Goal: Transaction & Acquisition: Purchase product/service

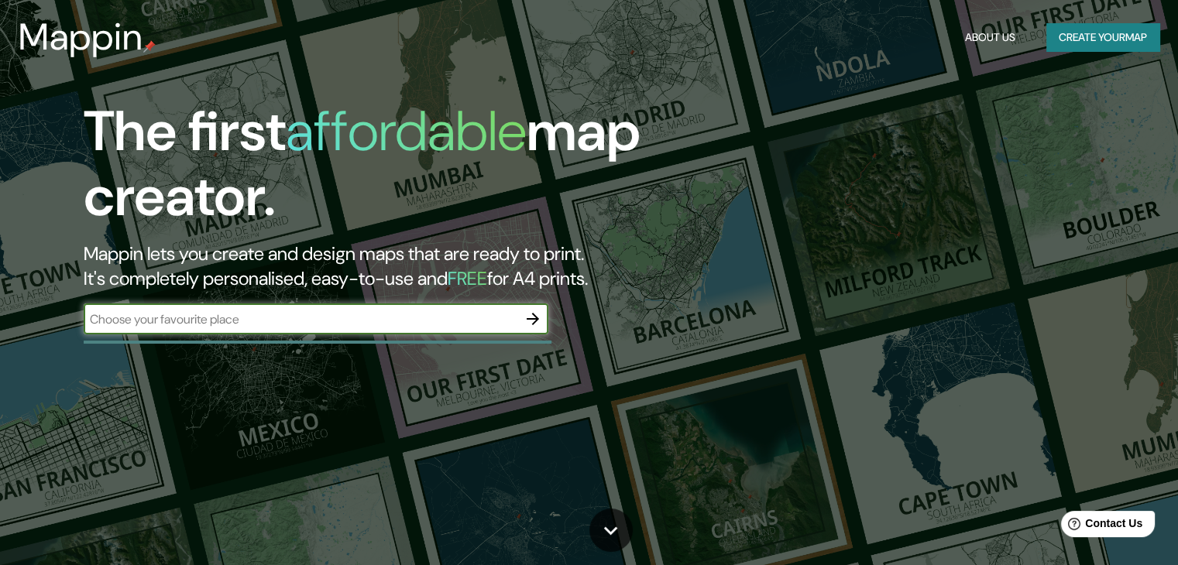
click at [1109, 35] on button "Create your map" at bounding box center [1102, 37] width 113 height 29
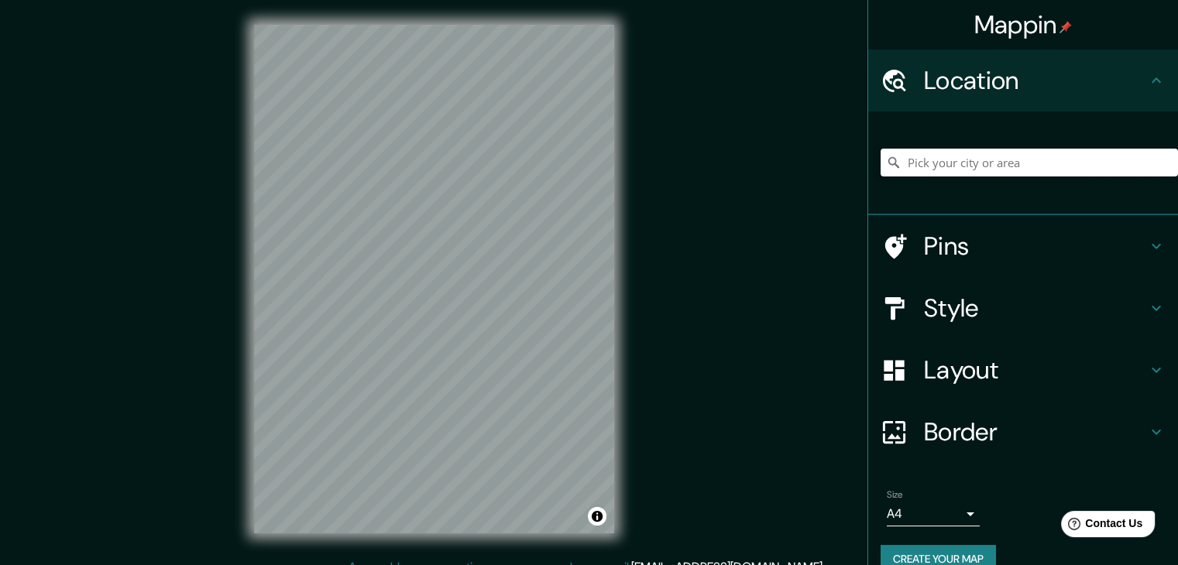
click at [901, 163] on input "Pick your city or area" at bounding box center [1029, 163] width 297 height 28
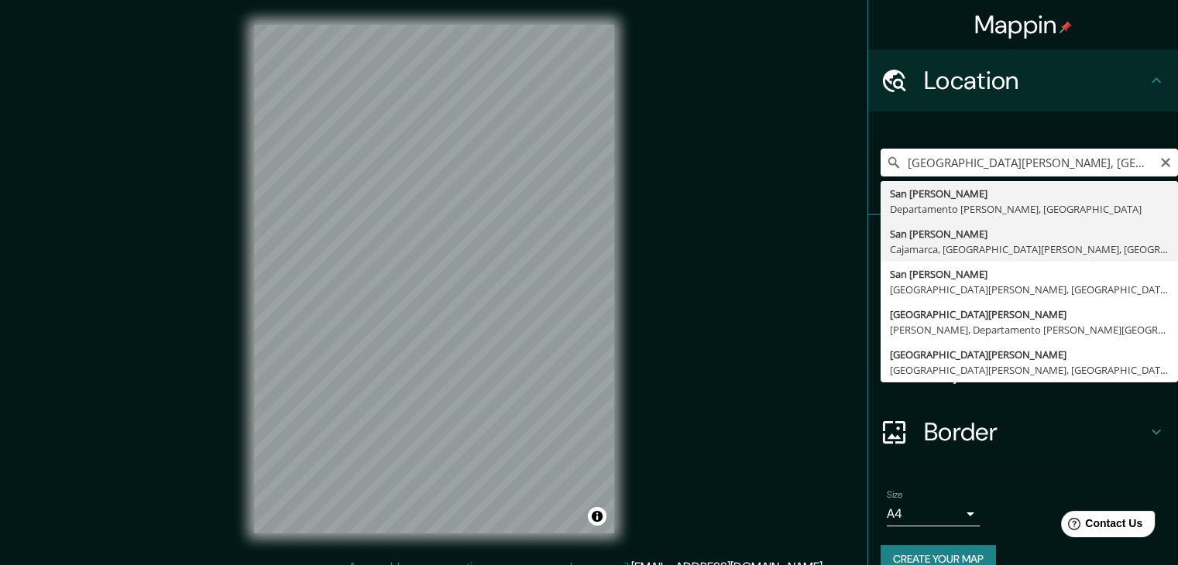
type input "[GEOGRAPHIC_DATA][PERSON_NAME], [GEOGRAPHIC_DATA], [GEOGRAPHIC_DATA][PERSON_NAM…"
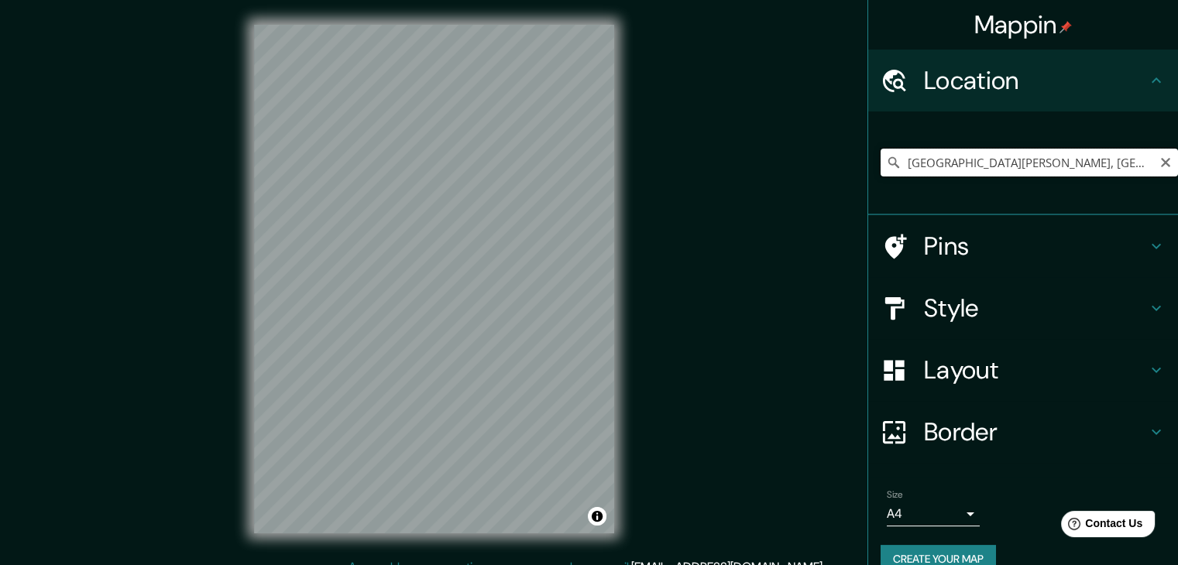
click at [1037, 156] on input "[GEOGRAPHIC_DATA][PERSON_NAME], [GEOGRAPHIC_DATA], [GEOGRAPHIC_DATA][PERSON_NAM…" at bounding box center [1029, 163] width 297 height 28
click at [1024, 171] on input "[GEOGRAPHIC_DATA][PERSON_NAME], [GEOGRAPHIC_DATA], [GEOGRAPHIC_DATA][PERSON_NAM…" at bounding box center [1029, 163] width 297 height 28
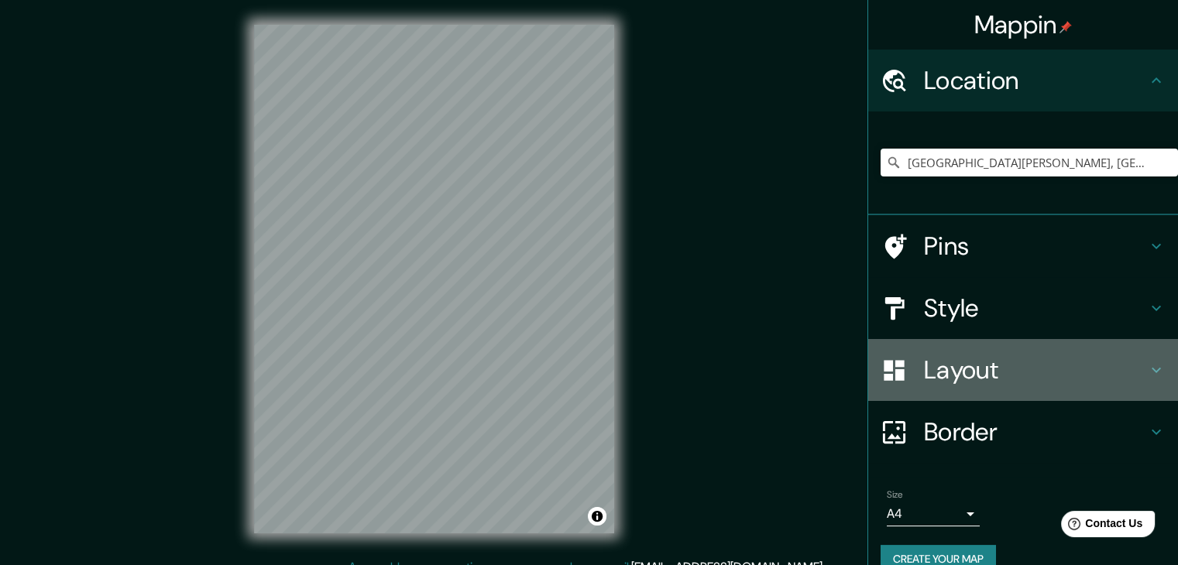
click at [965, 360] on h4 "Layout" at bounding box center [1035, 370] width 223 height 31
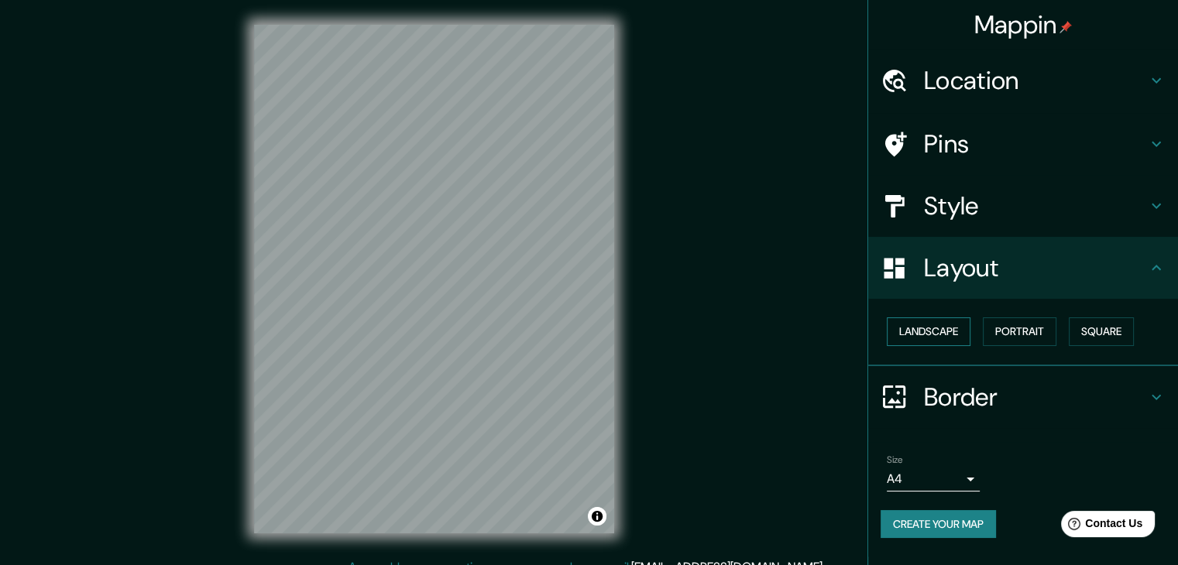
click at [947, 333] on button "Landscape" at bounding box center [929, 332] width 84 height 29
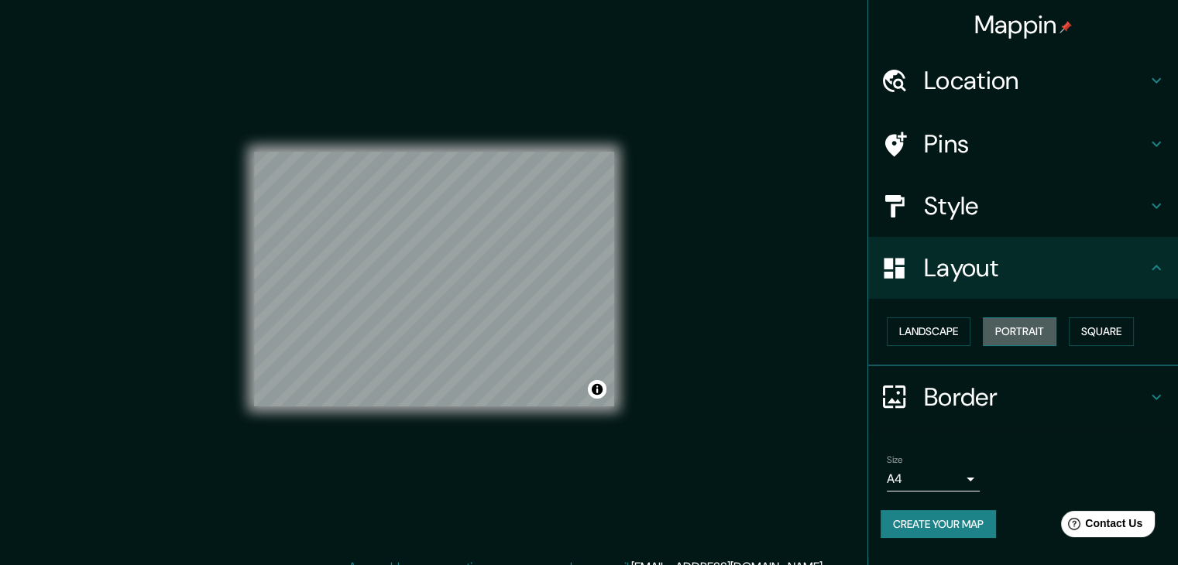
click at [1053, 332] on button "Portrait" at bounding box center [1020, 332] width 74 height 29
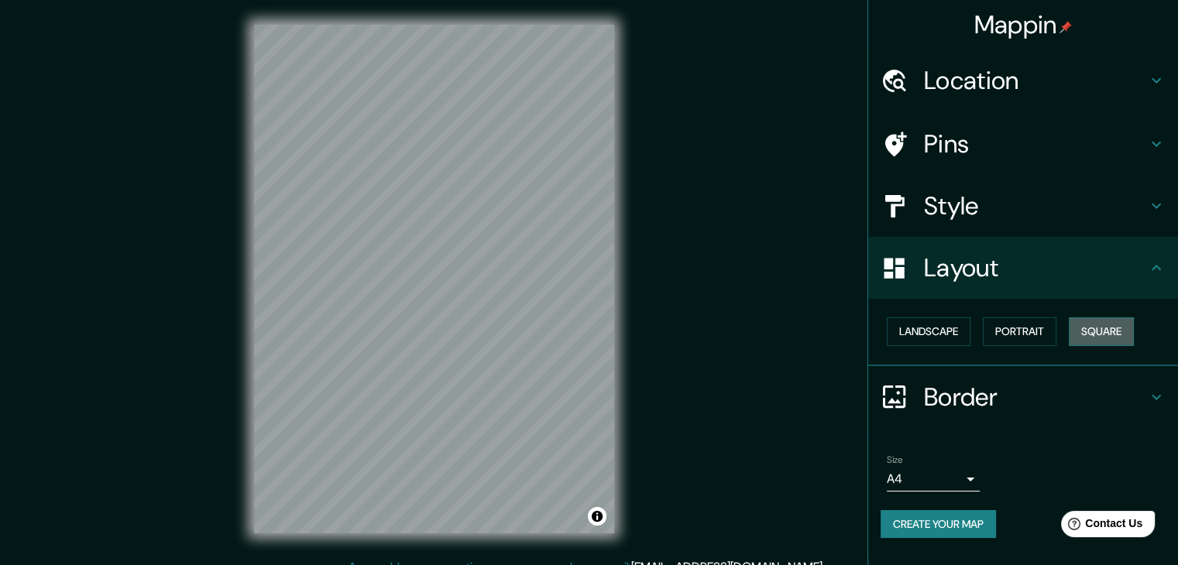
click at [1097, 325] on button "Square" at bounding box center [1101, 332] width 65 height 29
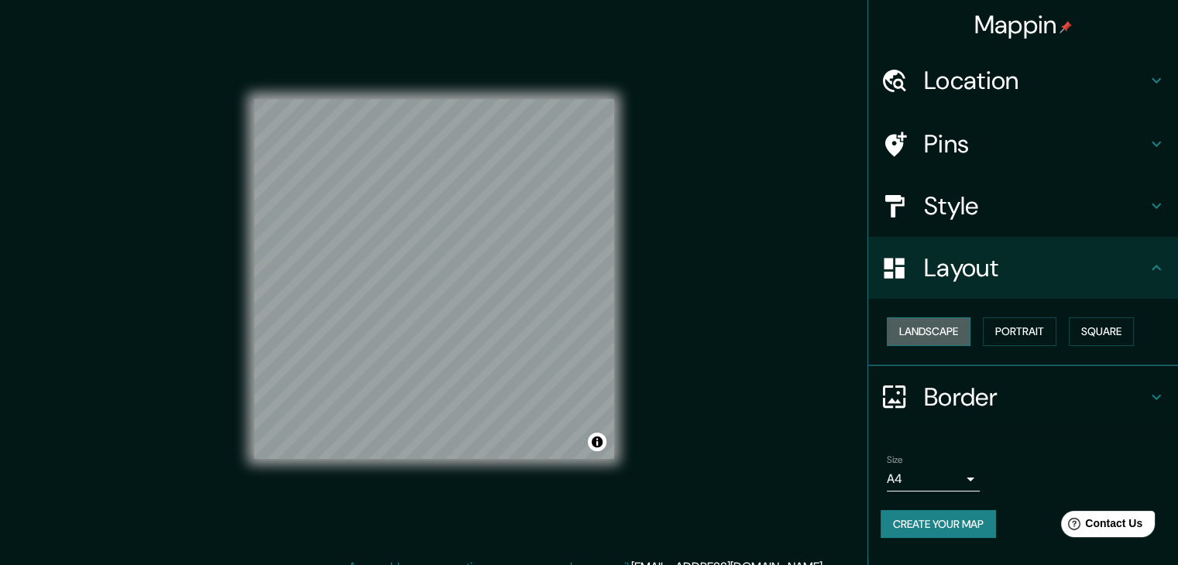
click at [940, 327] on button "Landscape" at bounding box center [929, 332] width 84 height 29
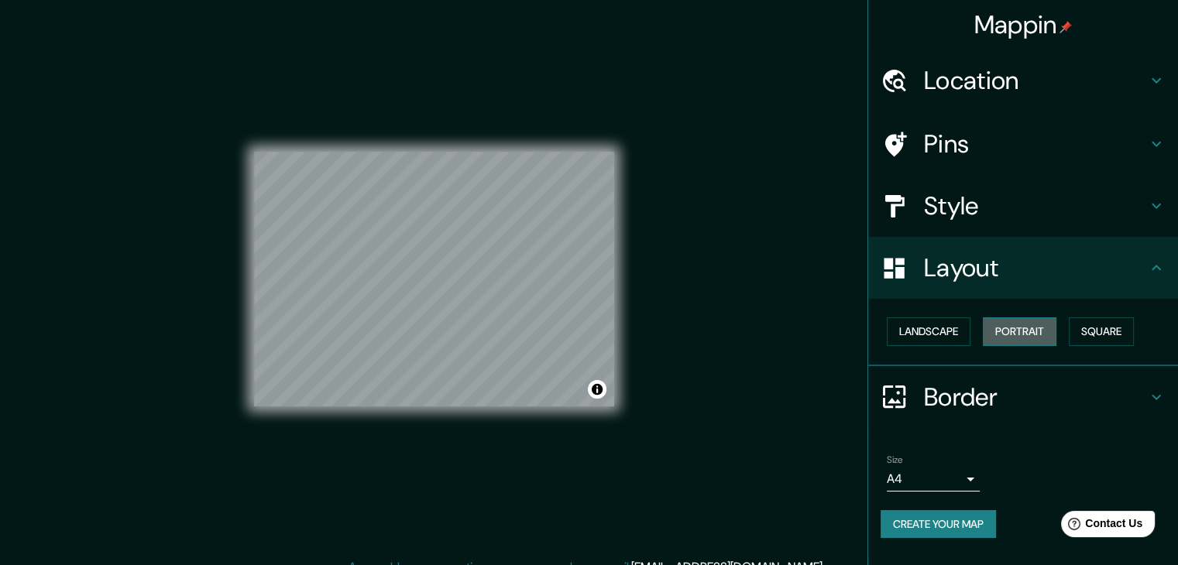
click at [1029, 331] on button "Portrait" at bounding box center [1020, 332] width 74 height 29
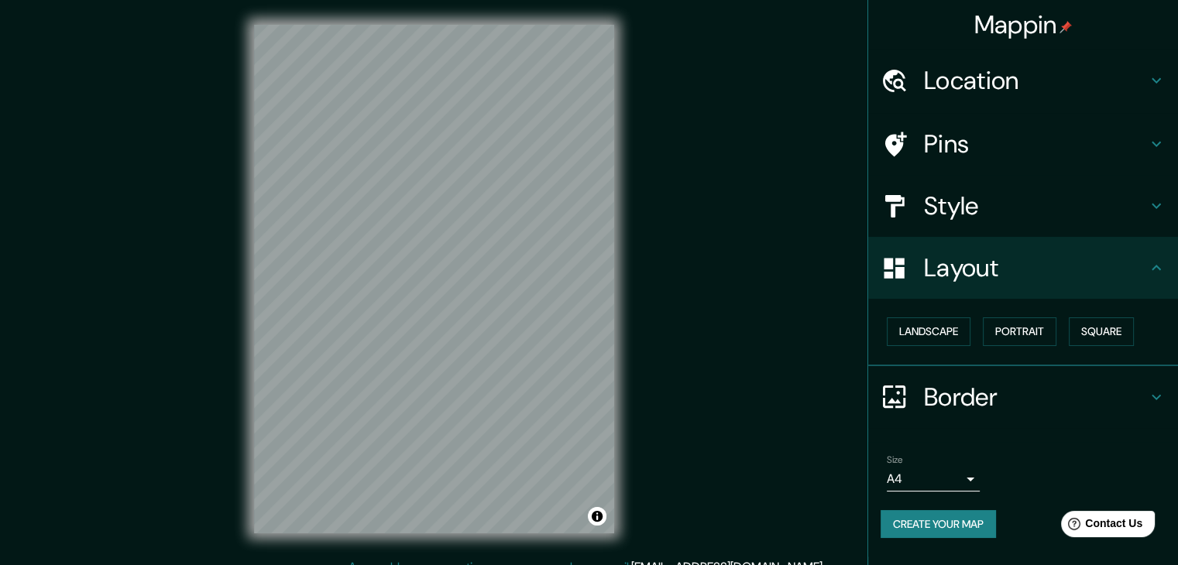
click at [990, 82] on h4 "Location" at bounding box center [1035, 80] width 223 height 31
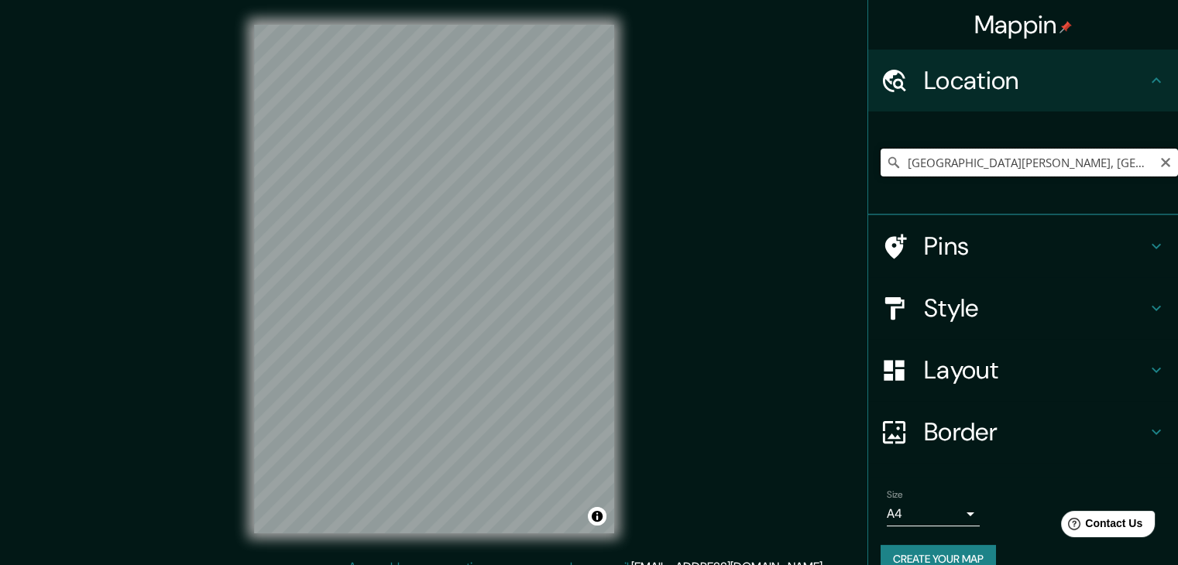
click at [963, 176] on input "[GEOGRAPHIC_DATA][PERSON_NAME], [GEOGRAPHIC_DATA], [GEOGRAPHIC_DATA][PERSON_NAM…" at bounding box center [1029, 163] width 297 height 28
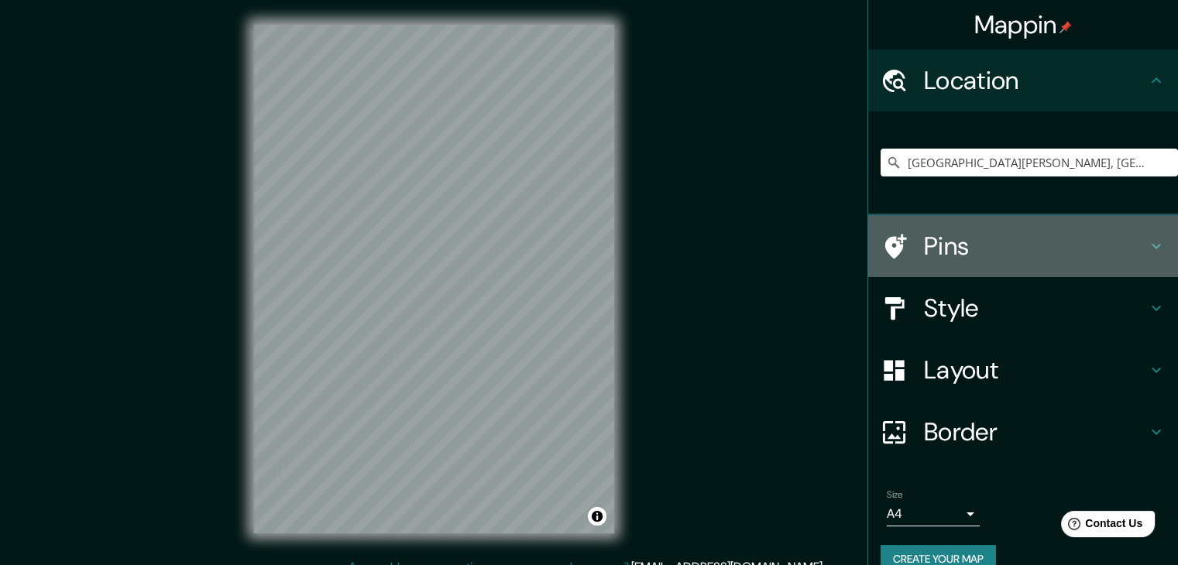
click at [1010, 252] on h4 "Pins" at bounding box center [1035, 246] width 223 height 31
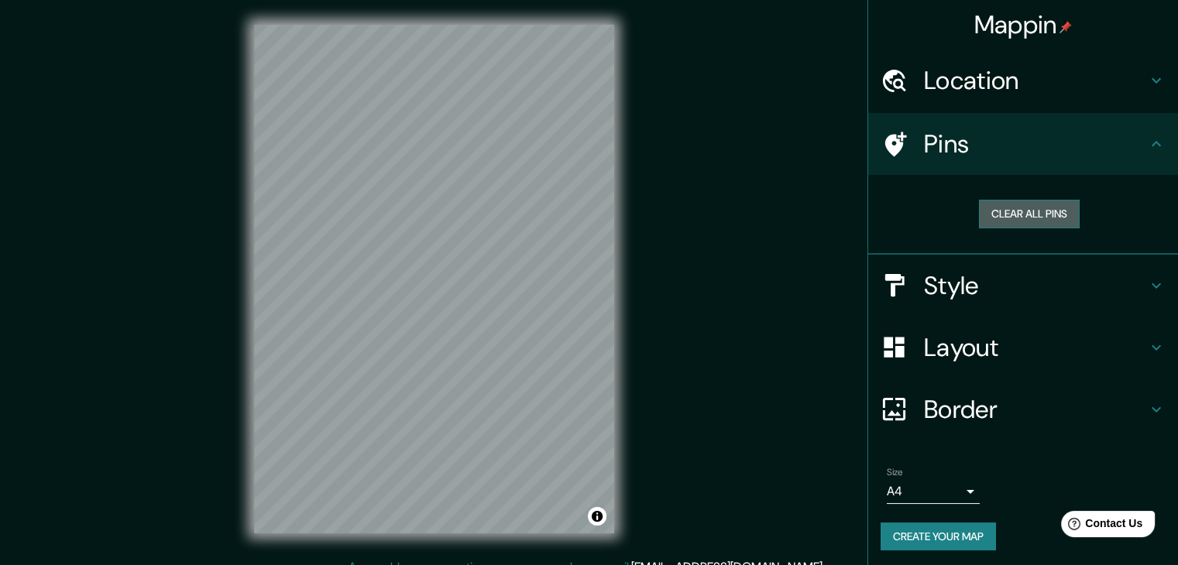
click at [1017, 211] on button "Clear all pins" at bounding box center [1029, 214] width 101 height 29
click at [1010, 77] on h4 "Location" at bounding box center [1035, 80] width 223 height 31
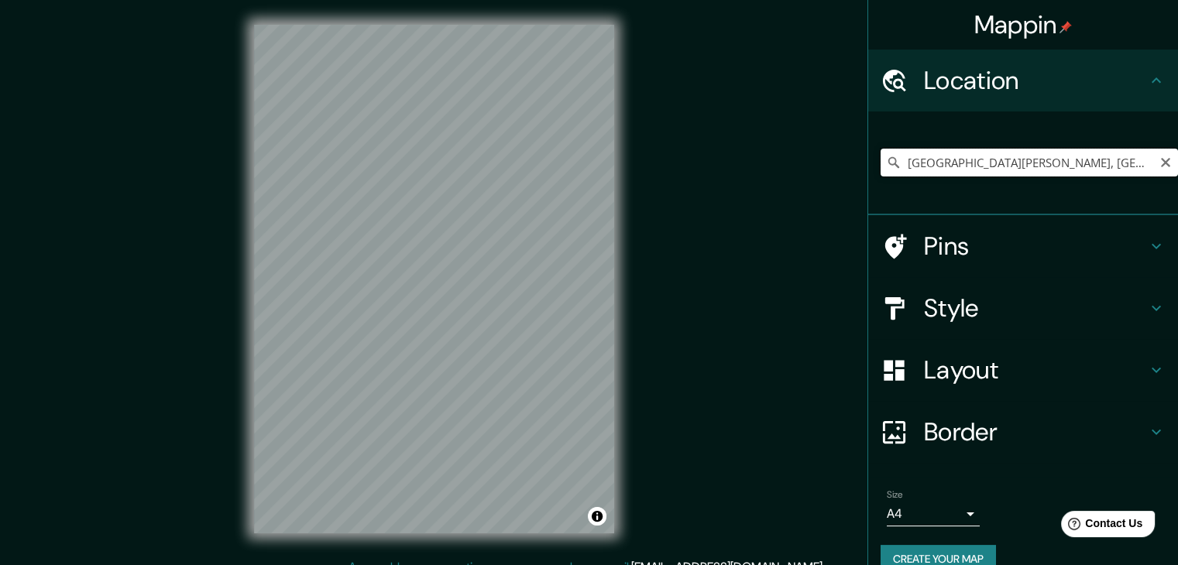
click at [1019, 163] on input "[GEOGRAPHIC_DATA][PERSON_NAME], [GEOGRAPHIC_DATA], [GEOGRAPHIC_DATA][PERSON_NAM…" at bounding box center [1029, 163] width 297 height 28
click at [1161, 162] on icon "Clear" at bounding box center [1165, 162] width 9 height 9
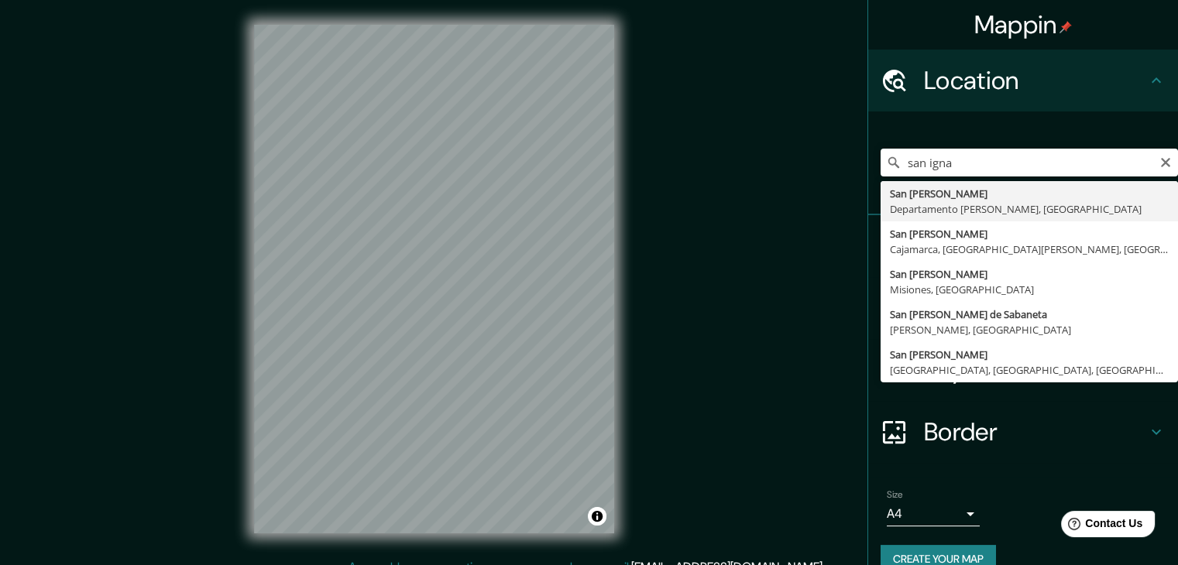
type input "[GEOGRAPHIC_DATA][PERSON_NAME], [GEOGRAPHIC_DATA][PERSON_NAME], [GEOGRAPHIC_DAT…"
